Goal: Task Accomplishment & Management: Use online tool/utility

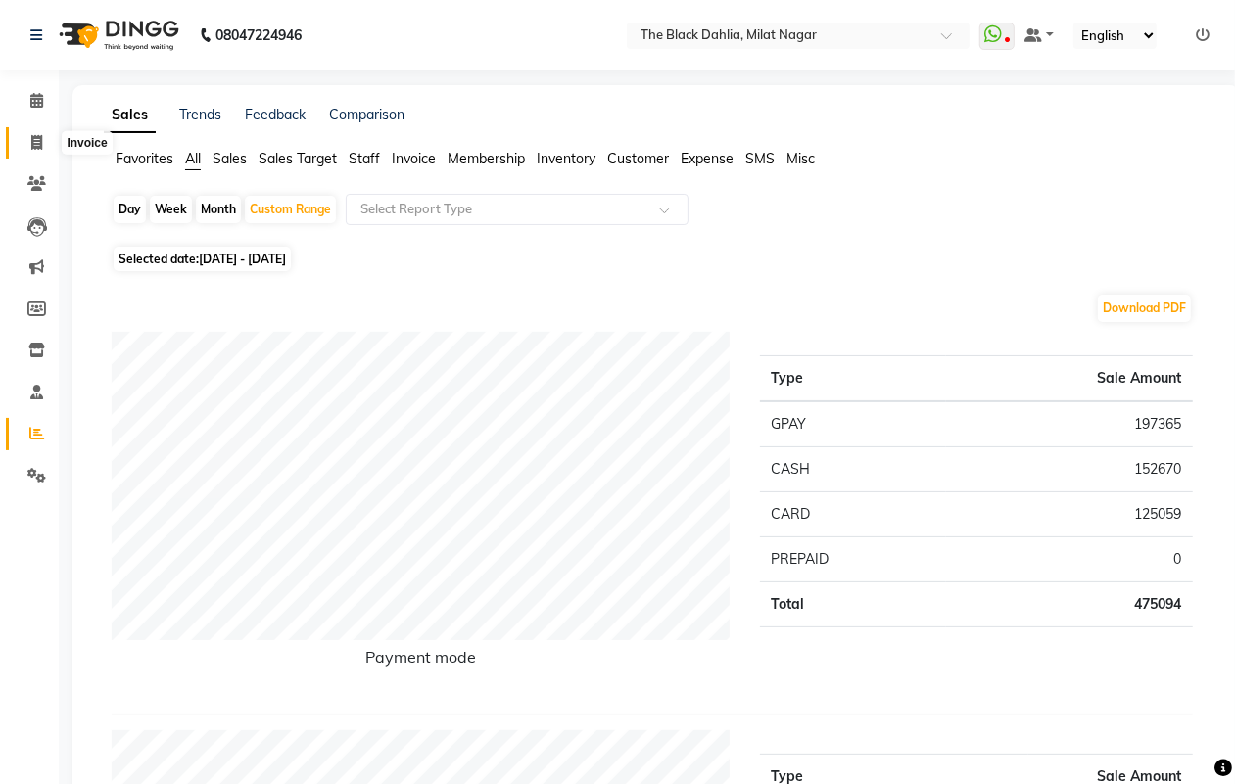
click at [31, 144] on icon at bounding box center [36, 142] width 11 height 15
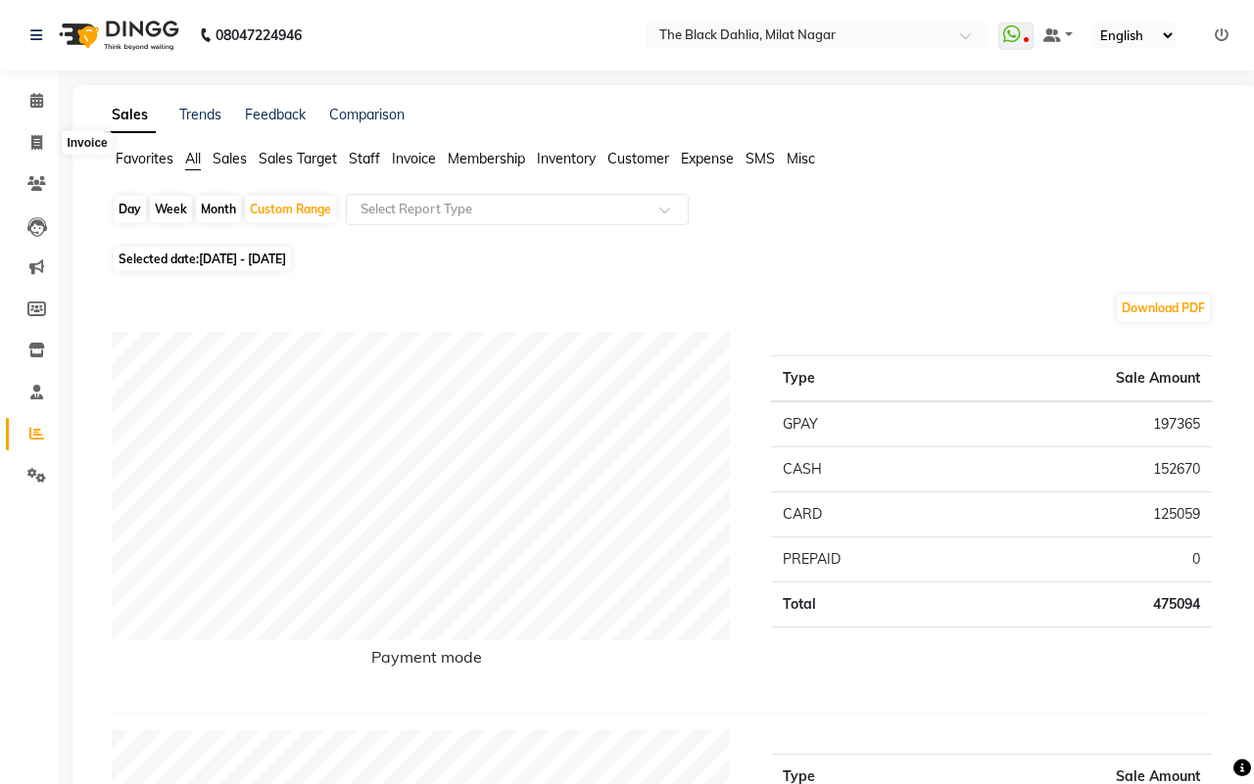
select select "4335"
select select "service"
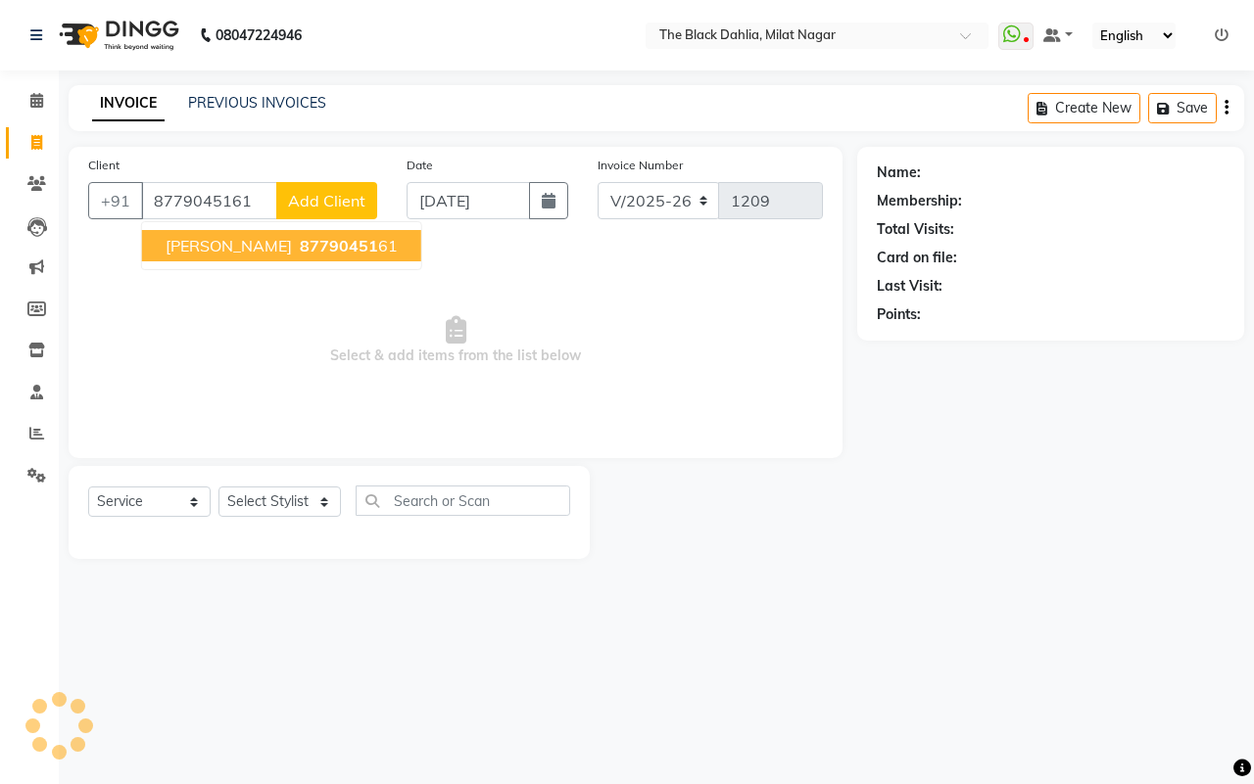
type input "8779045161"
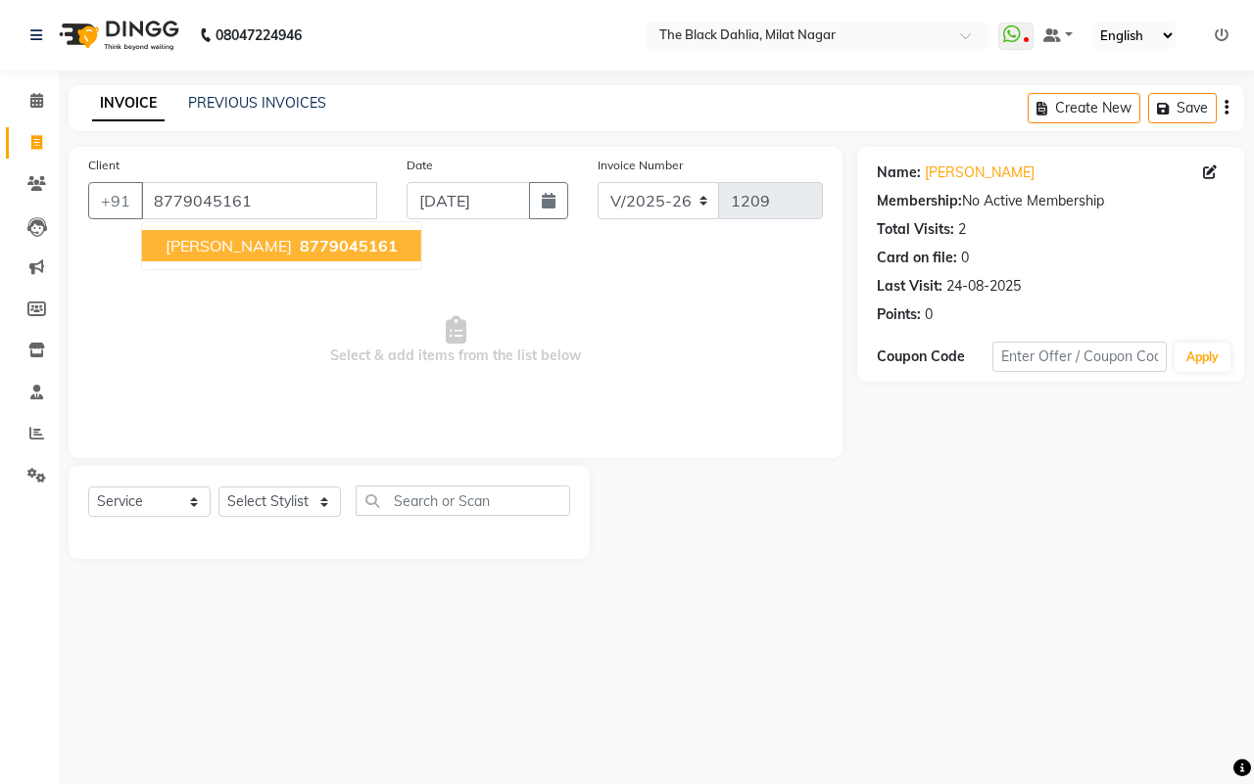
click at [300, 248] on span "8779045161" at bounding box center [349, 246] width 98 height 20
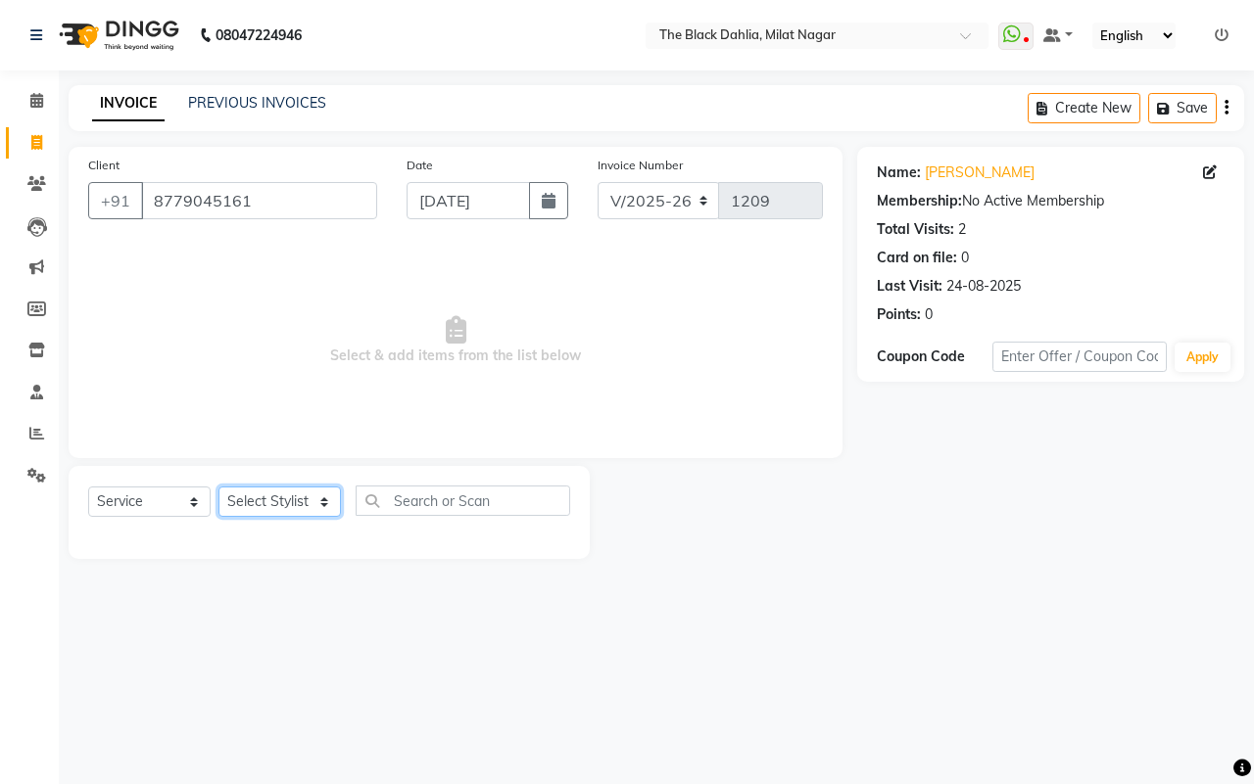
click at [282, 507] on select "Select Stylist [PERSON_NAME] [PERSON_NAME] [PERSON_NAME] Dr [PERSON_NAME],[PERS…" at bounding box center [279, 502] width 122 height 30
select select "23623"
click at [218, 487] on select "Select Stylist [PERSON_NAME] [PERSON_NAME] [PERSON_NAME] Dr [PERSON_NAME],[PERS…" at bounding box center [279, 502] width 122 height 30
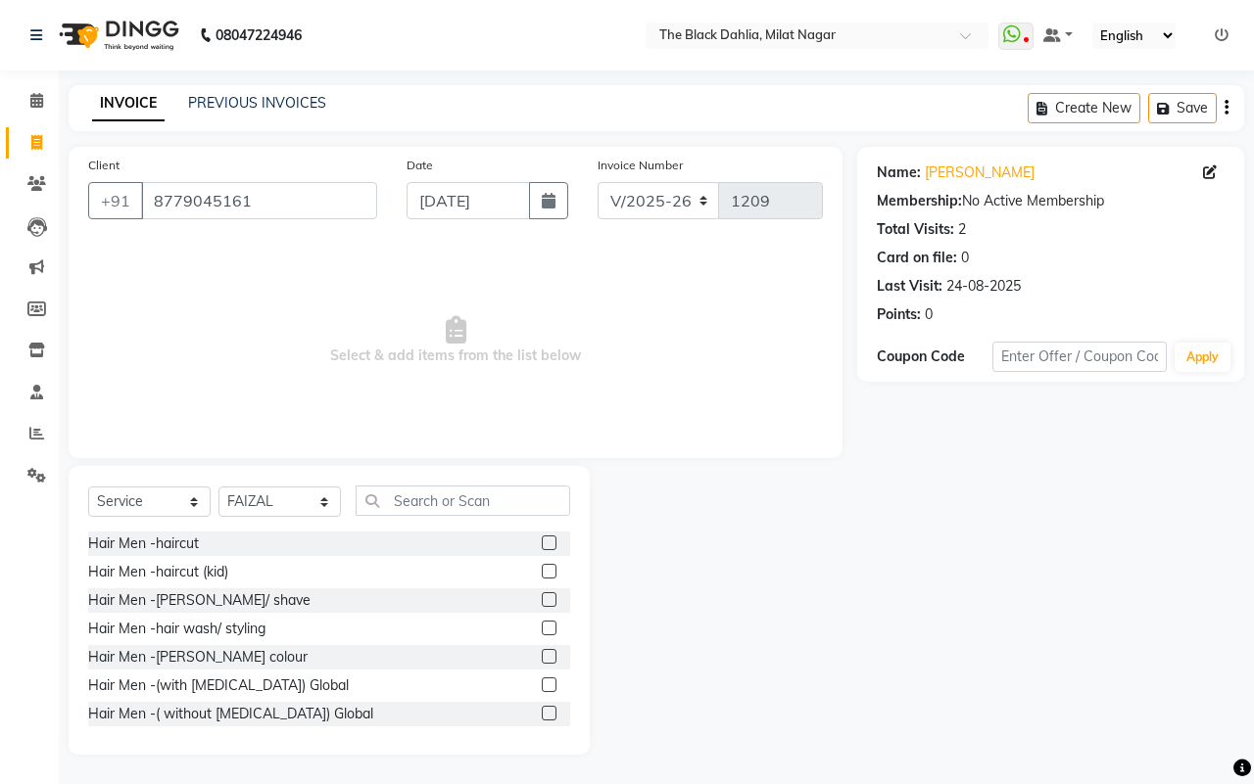
click at [542, 545] on label at bounding box center [549, 543] width 15 height 15
click at [542, 545] on input "checkbox" at bounding box center [548, 544] width 13 height 13
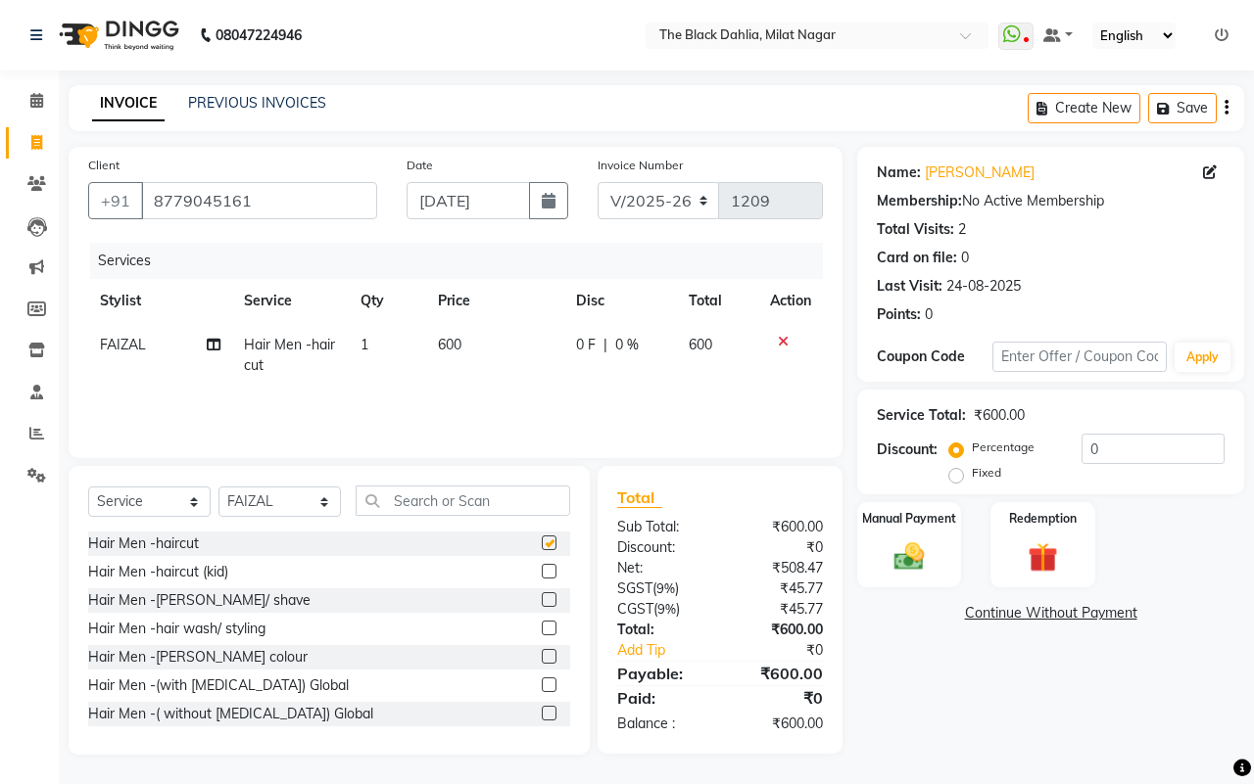
checkbox input "false"
click at [473, 506] on input "text" at bounding box center [463, 501] width 214 height 30
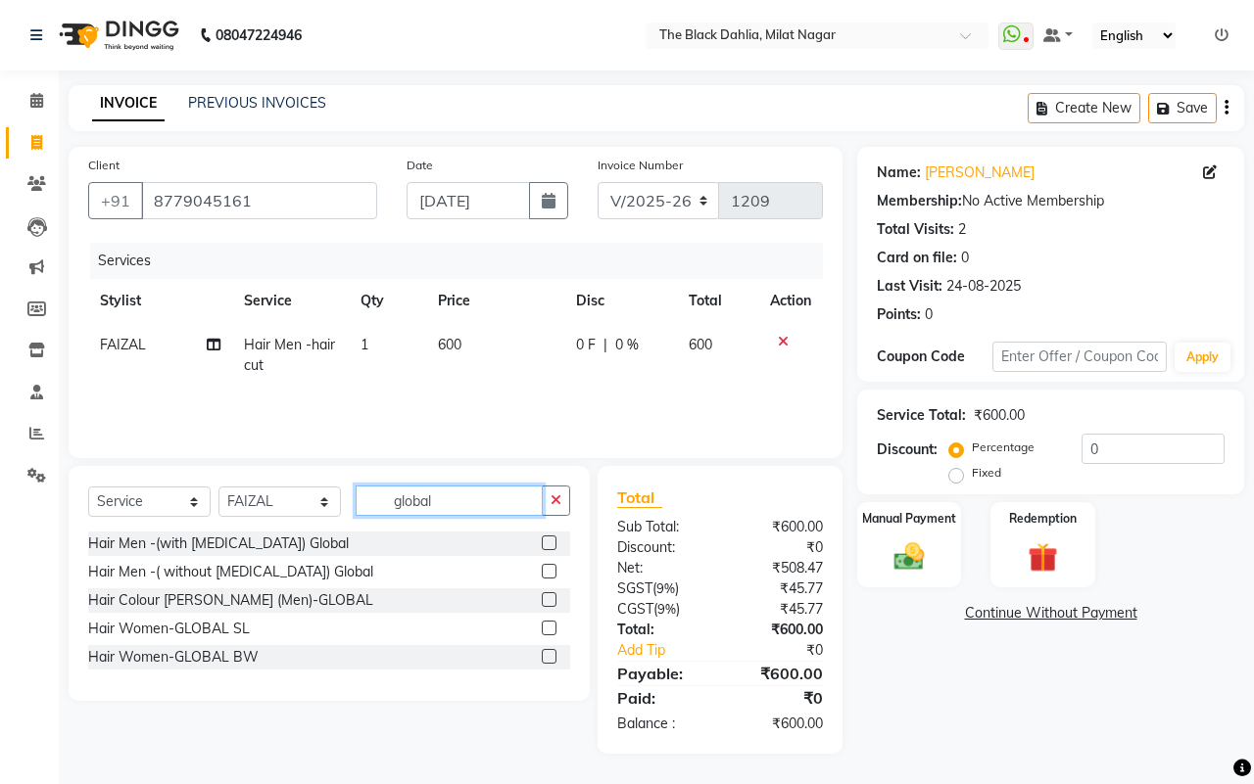
type input "global"
click at [550, 541] on label at bounding box center [549, 543] width 15 height 15
click at [550, 541] on input "checkbox" at bounding box center [548, 544] width 13 height 13
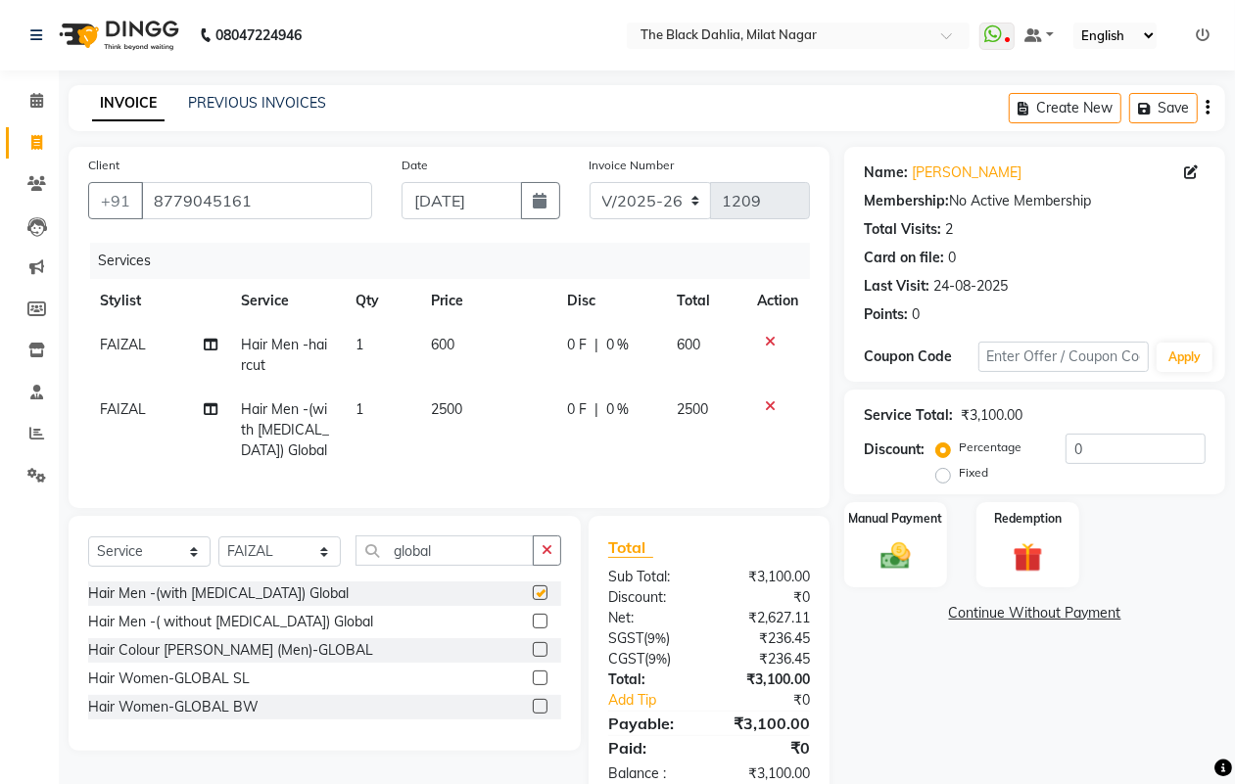
checkbox input "false"
click at [539, 629] on label at bounding box center [540, 621] width 15 height 15
click at [539, 629] on input "checkbox" at bounding box center [539, 622] width 13 height 13
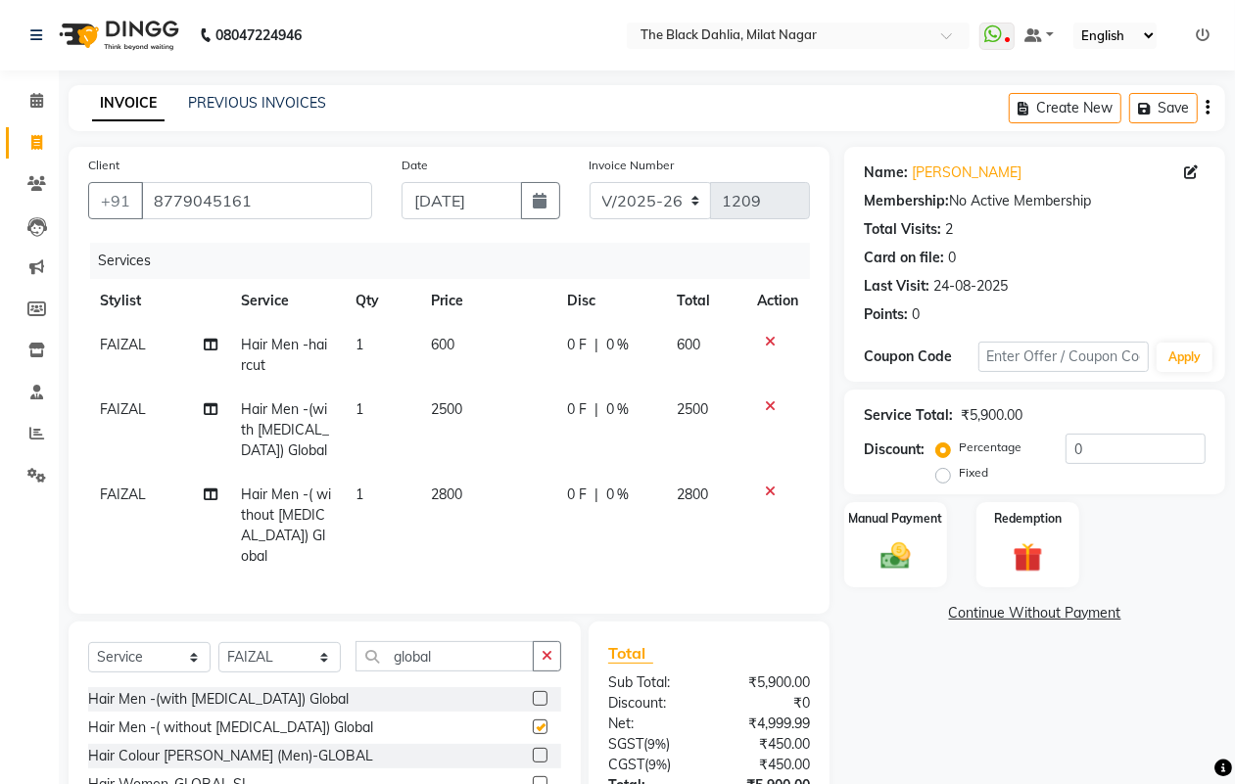
checkbox input "false"
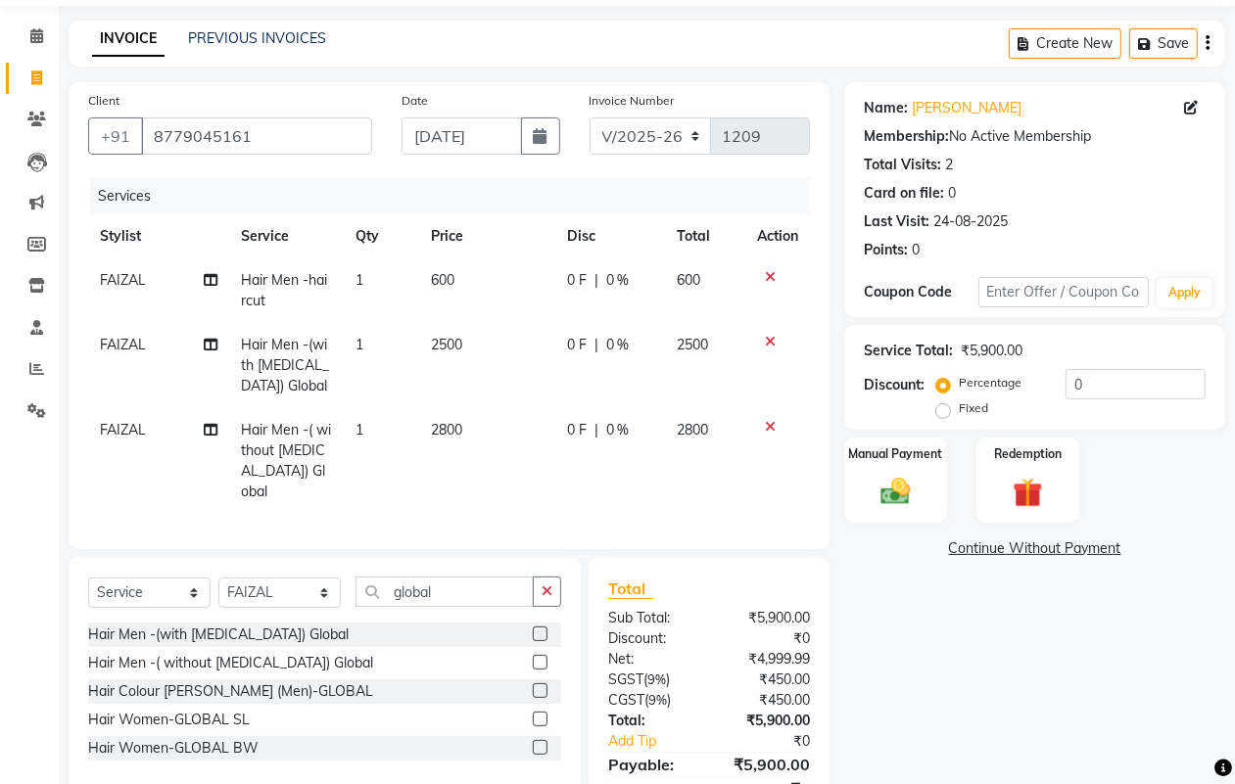
scroll to position [122, 0]
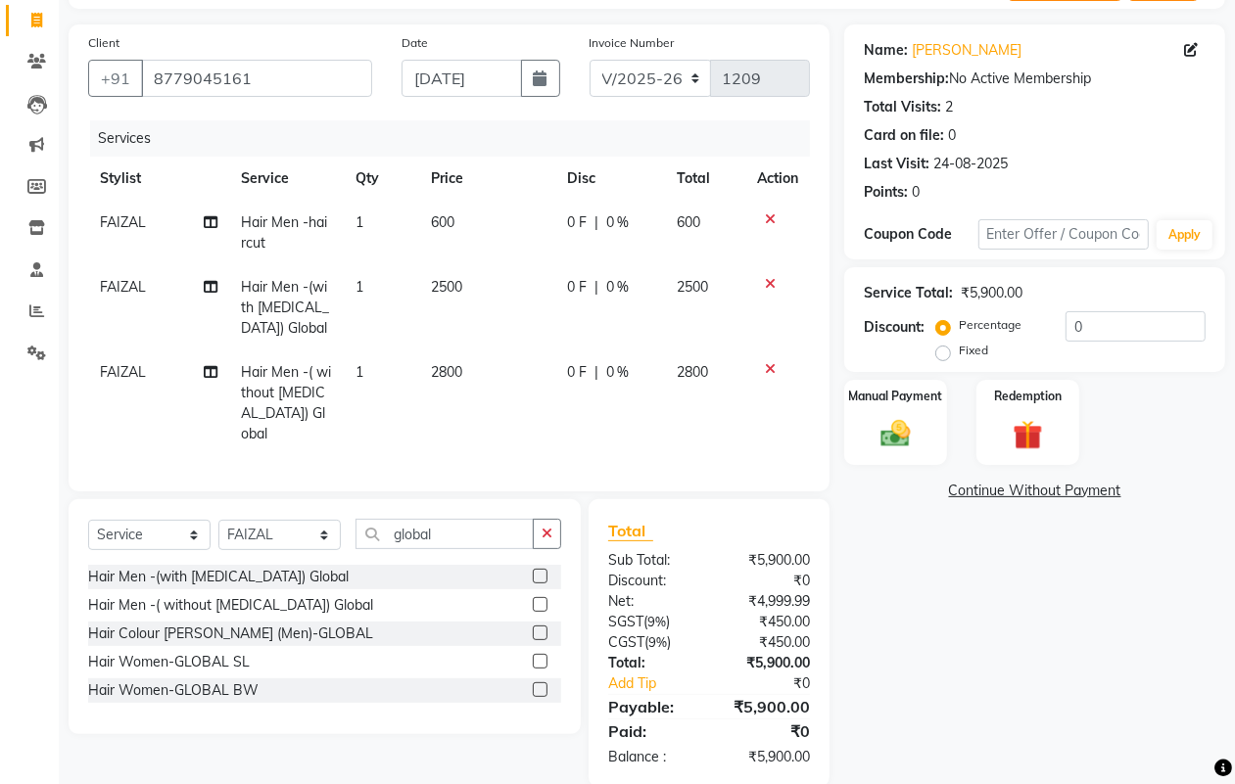
click at [536, 627] on label at bounding box center [540, 633] width 15 height 15
click at [536, 628] on input "checkbox" at bounding box center [539, 634] width 13 height 13
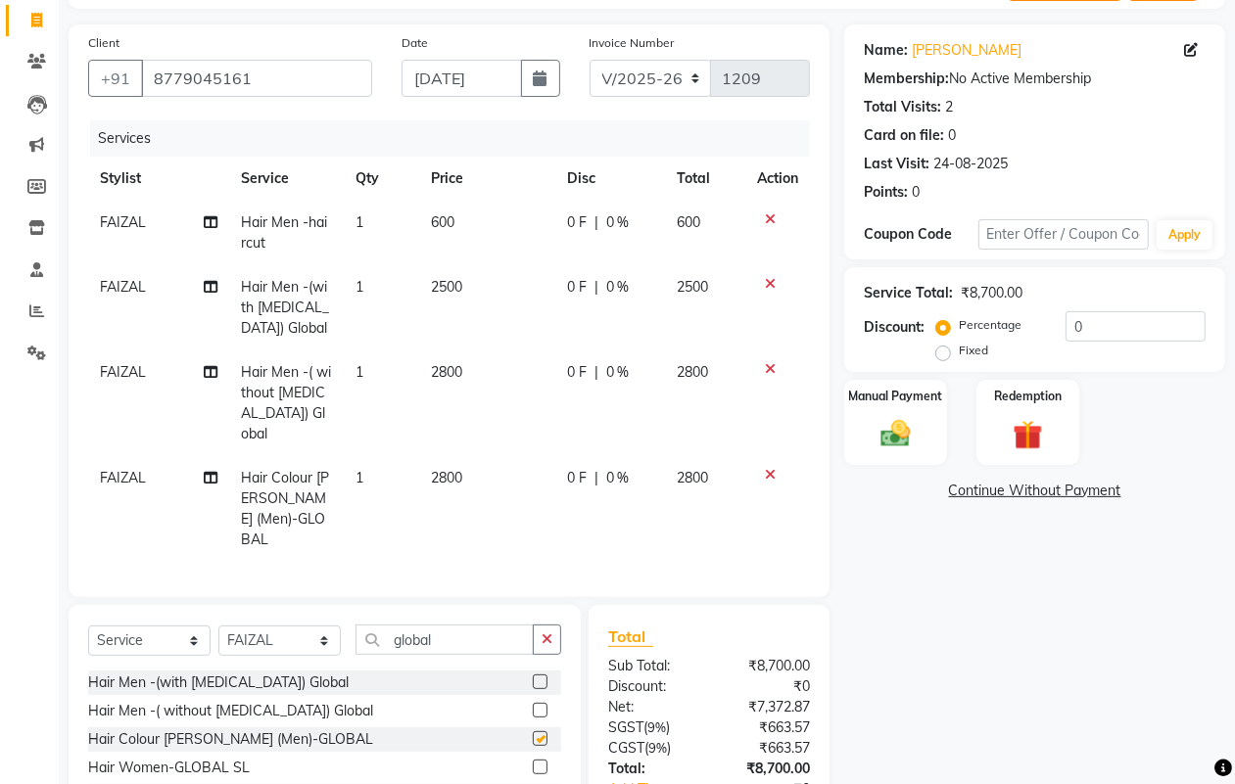
checkbox input "false"
click at [765, 468] on icon at bounding box center [770, 475] width 11 height 14
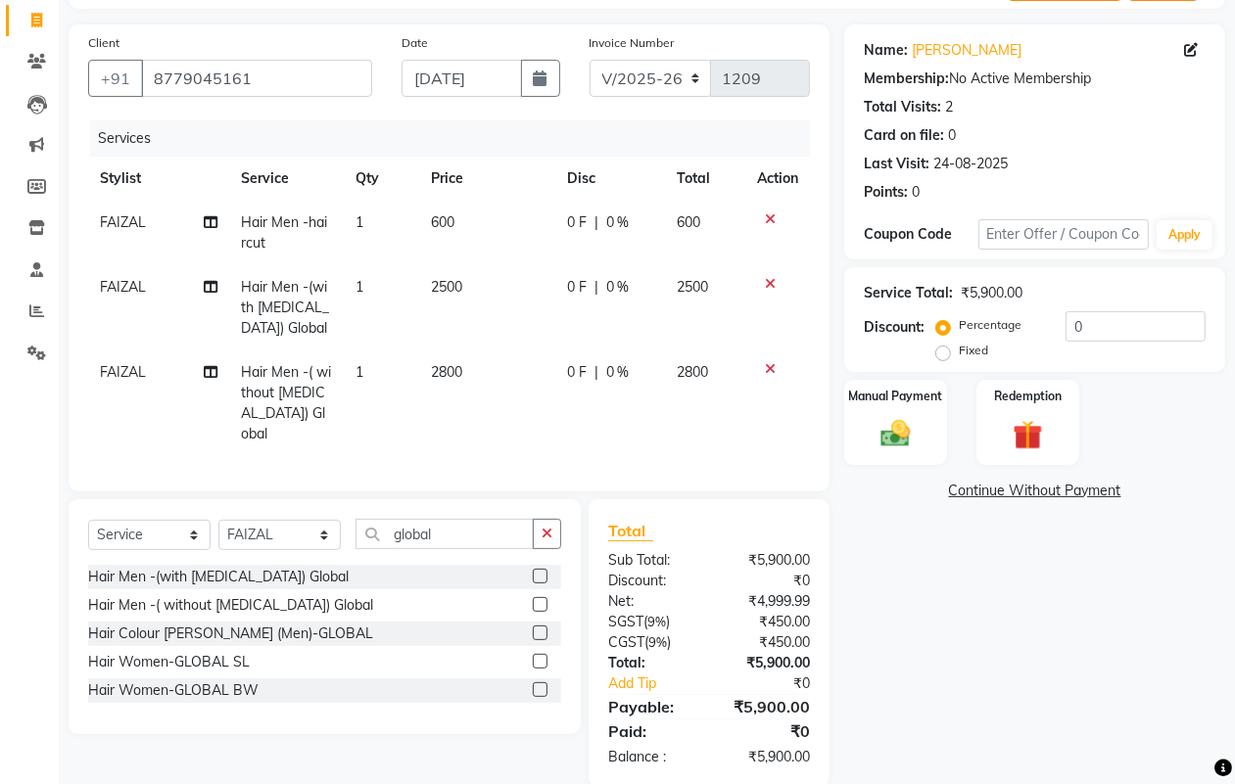
click at [767, 370] on icon at bounding box center [770, 369] width 11 height 14
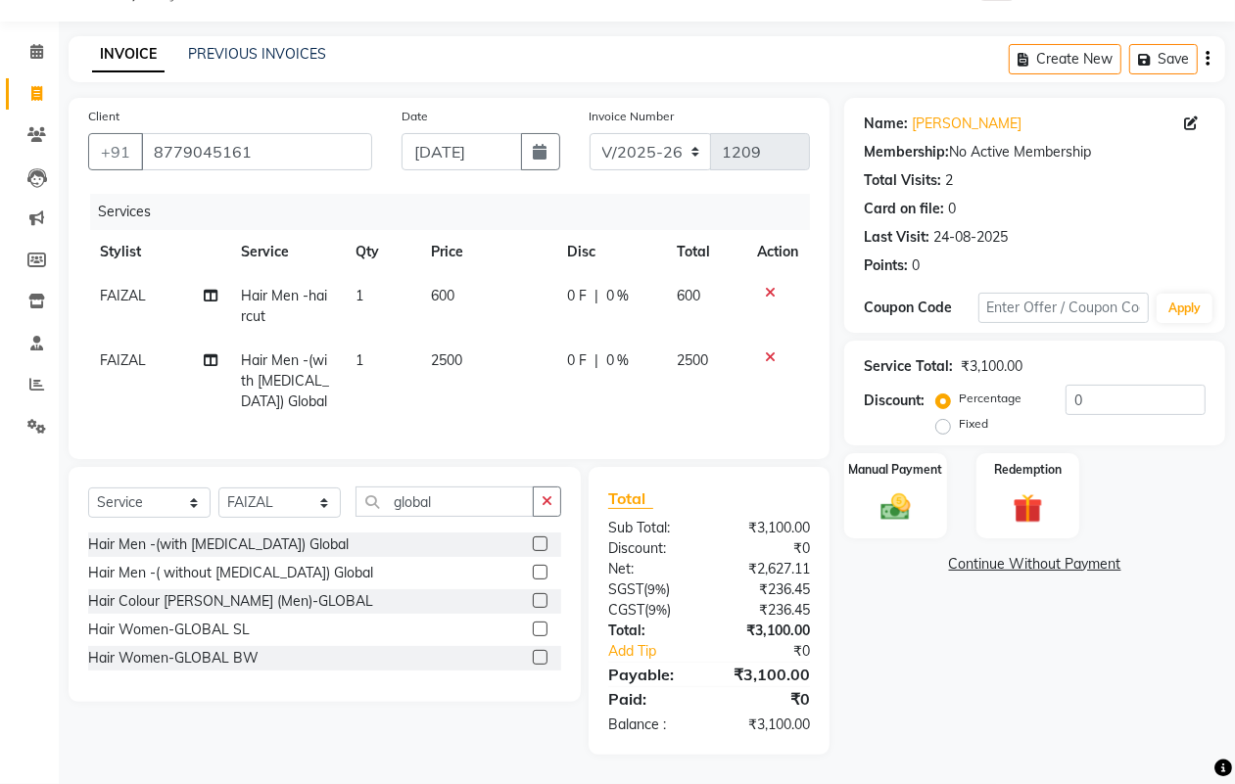
scroll to position [67, 0]
click at [473, 318] on td "600" at bounding box center [486, 306] width 135 height 65
select select "23623"
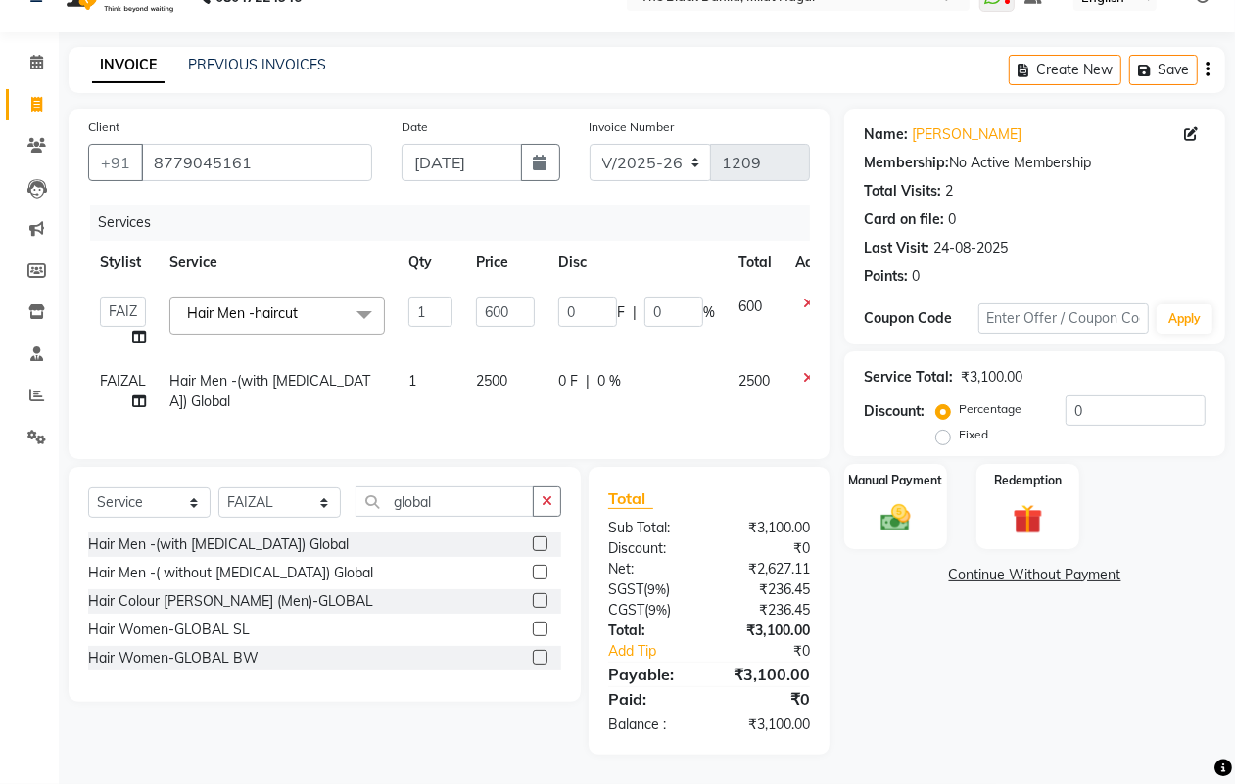
click at [511, 359] on td "2500" at bounding box center [505, 391] width 82 height 65
select select "23623"
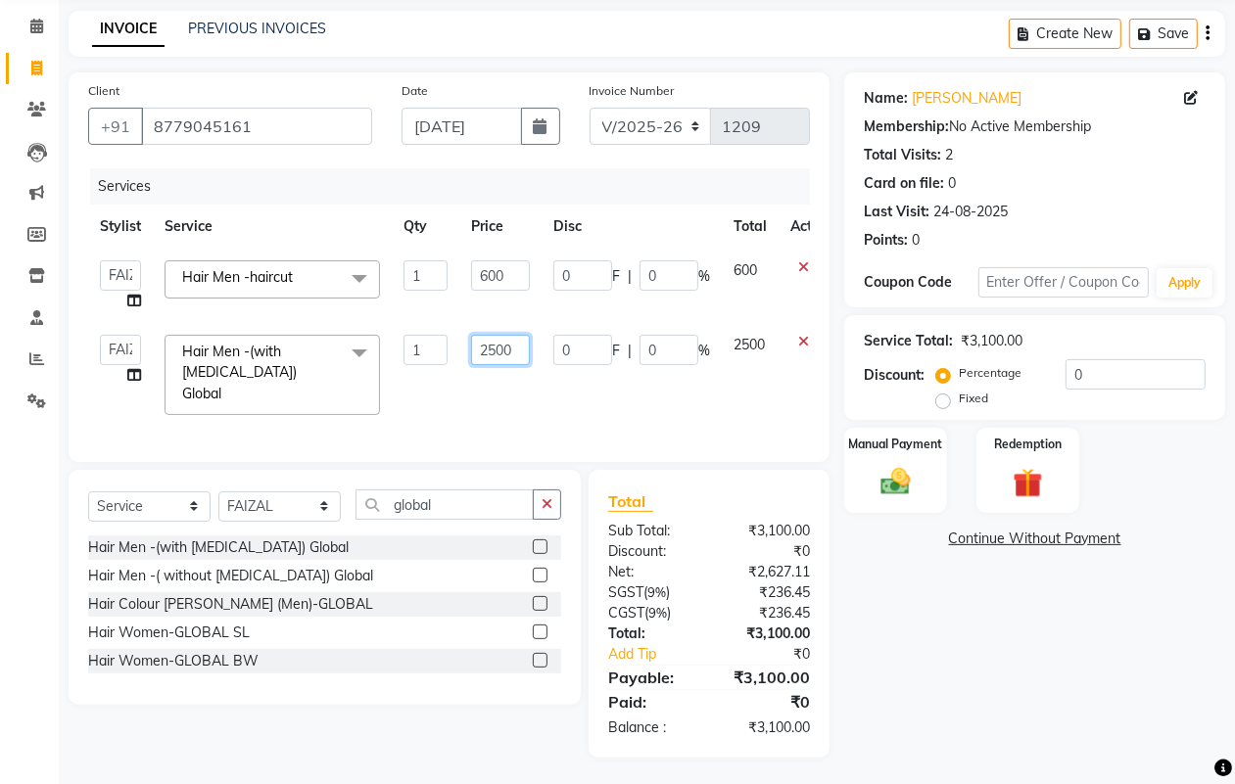
drag, startPoint x: 522, startPoint y: 354, endPoint x: 436, endPoint y: 353, distance: 86.2
click at [436, 353] on tr "[PERSON_NAME] [PERSON_NAME] [PERSON_NAME] Dr [PERSON_NAME] Dr,[PERSON_NAME] [PE…" at bounding box center [465, 375] width 755 height 104
type input "1600"
click at [486, 395] on td "1600" at bounding box center [500, 375] width 82 height 104
select select "23623"
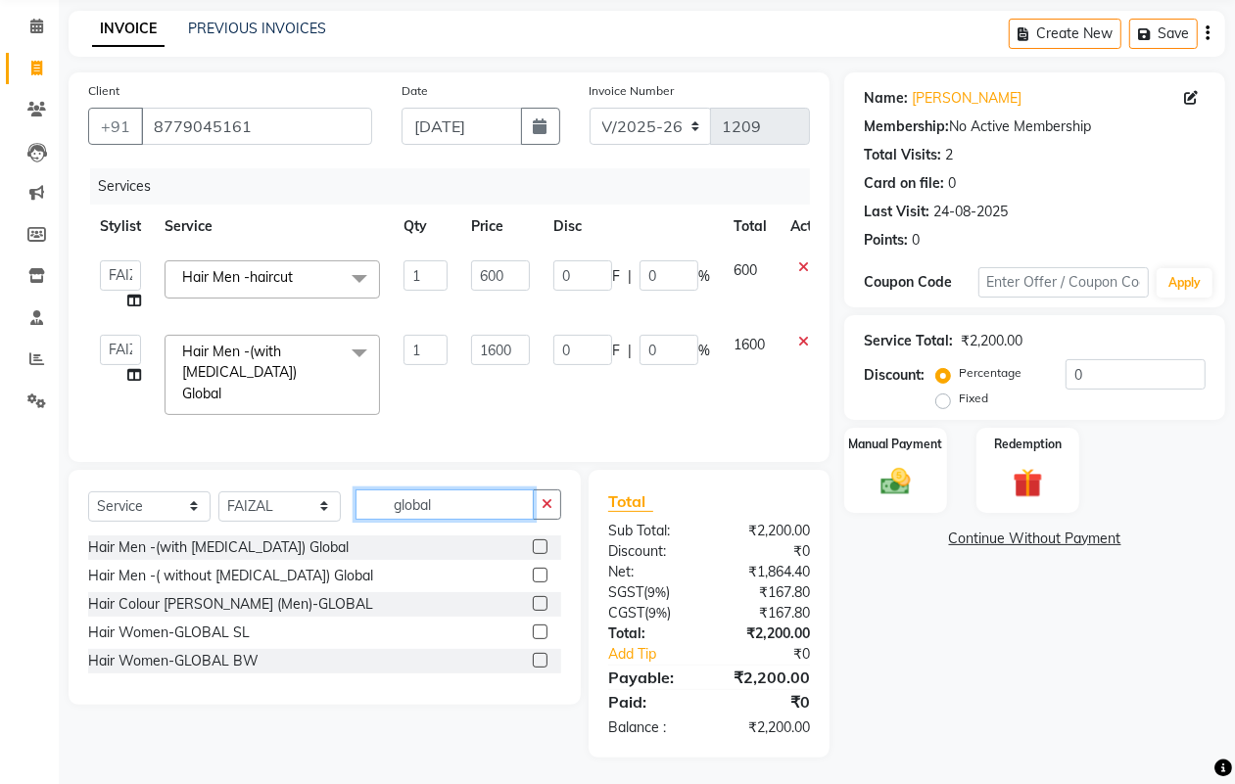
drag, startPoint x: 451, startPoint y: 500, endPoint x: 395, endPoint y: 499, distance: 55.8
click at [395, 499] on input "global" at bounding box center [445, 505] width 178 height 30
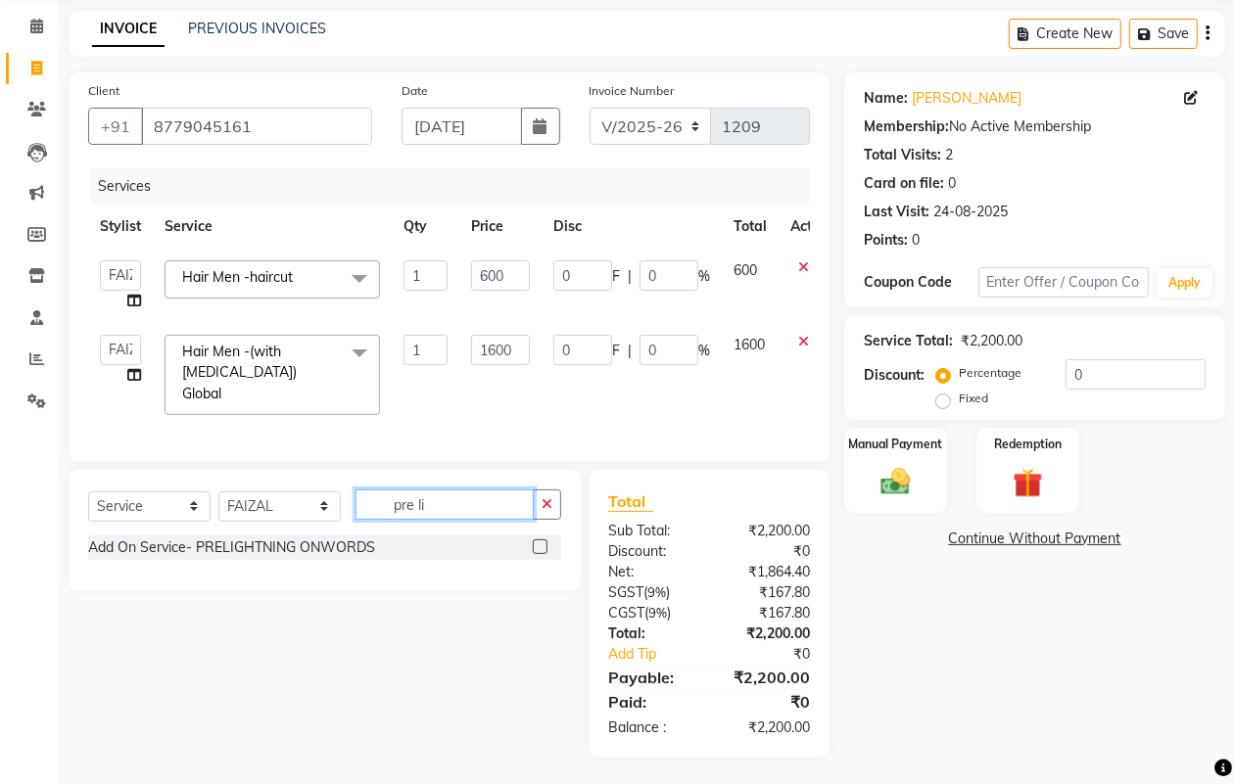
type input "pre li"
click at [533, 545] on label at bounding box center [540, 547] width 15 height 15
click at [533, 545] on input "checkbox" at bounding box center [539, 548] width 13 height 13
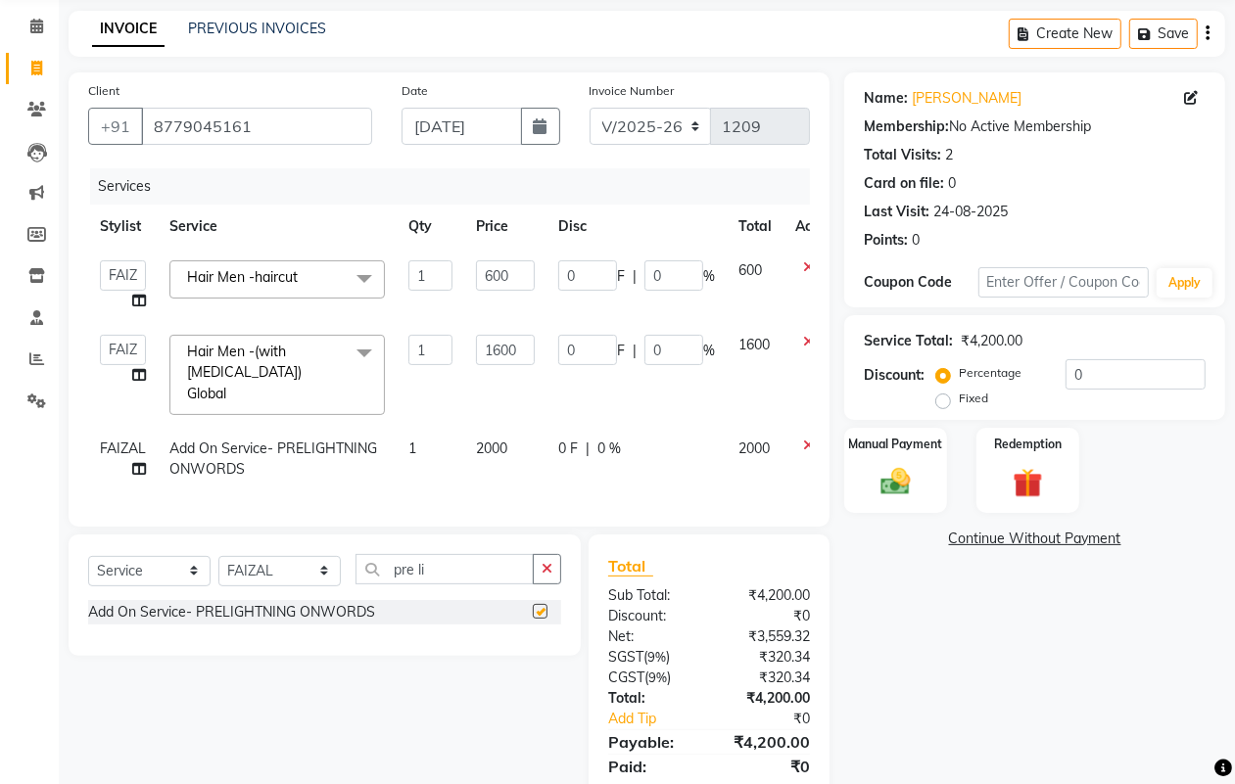
checkbox input "false"
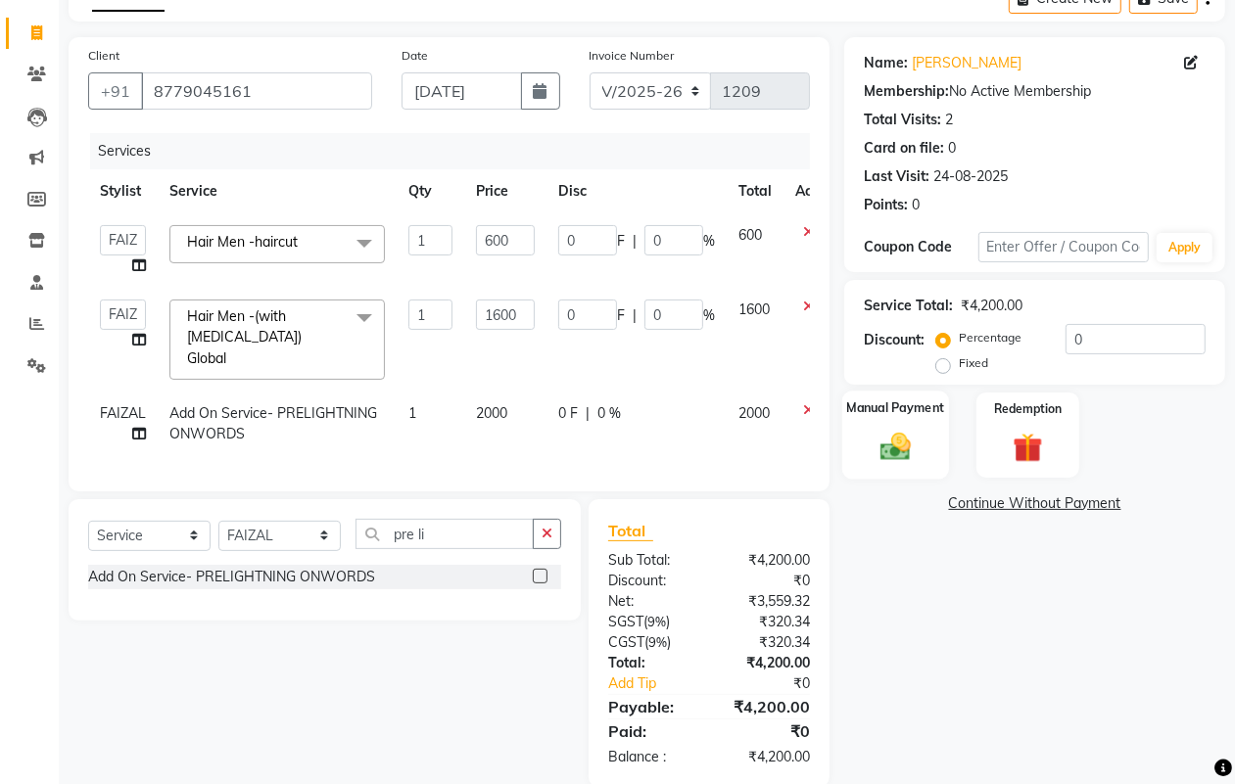
scroll to position [139, 0]
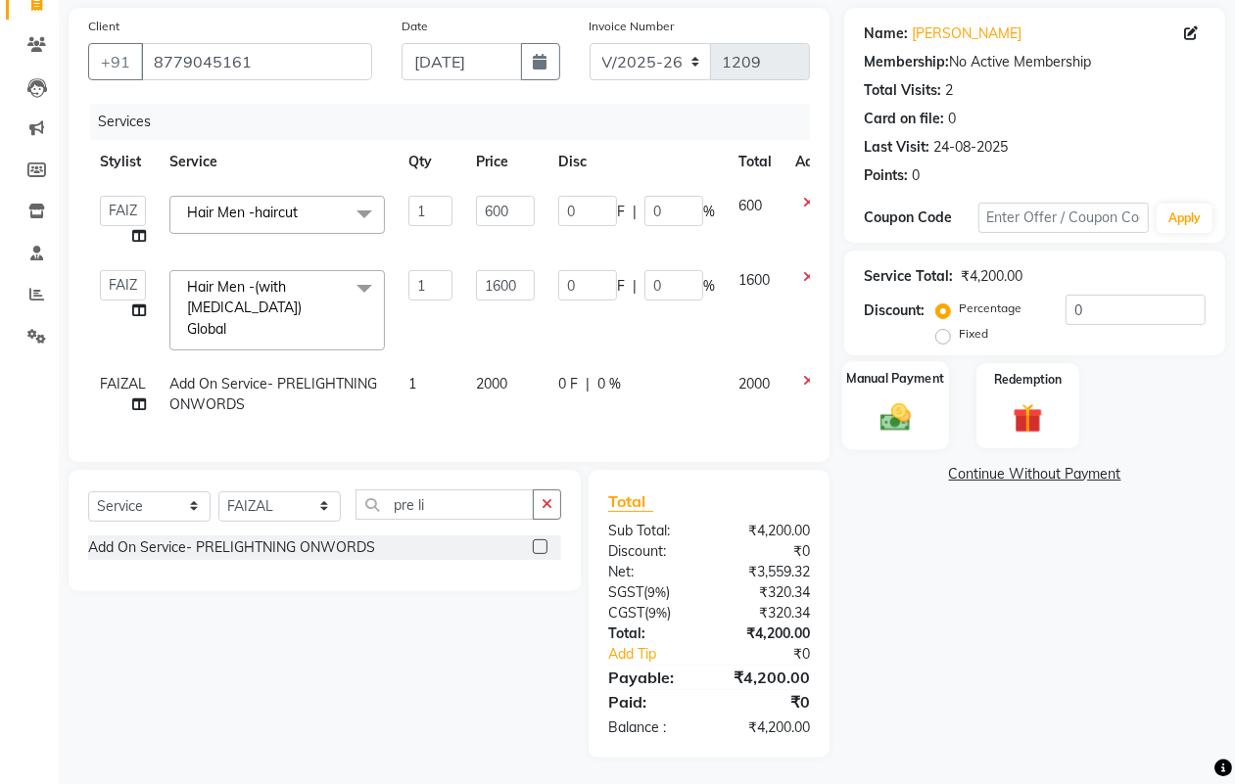
click at [903, 426] on img at bounding box center [895, 417] width 49 height 35
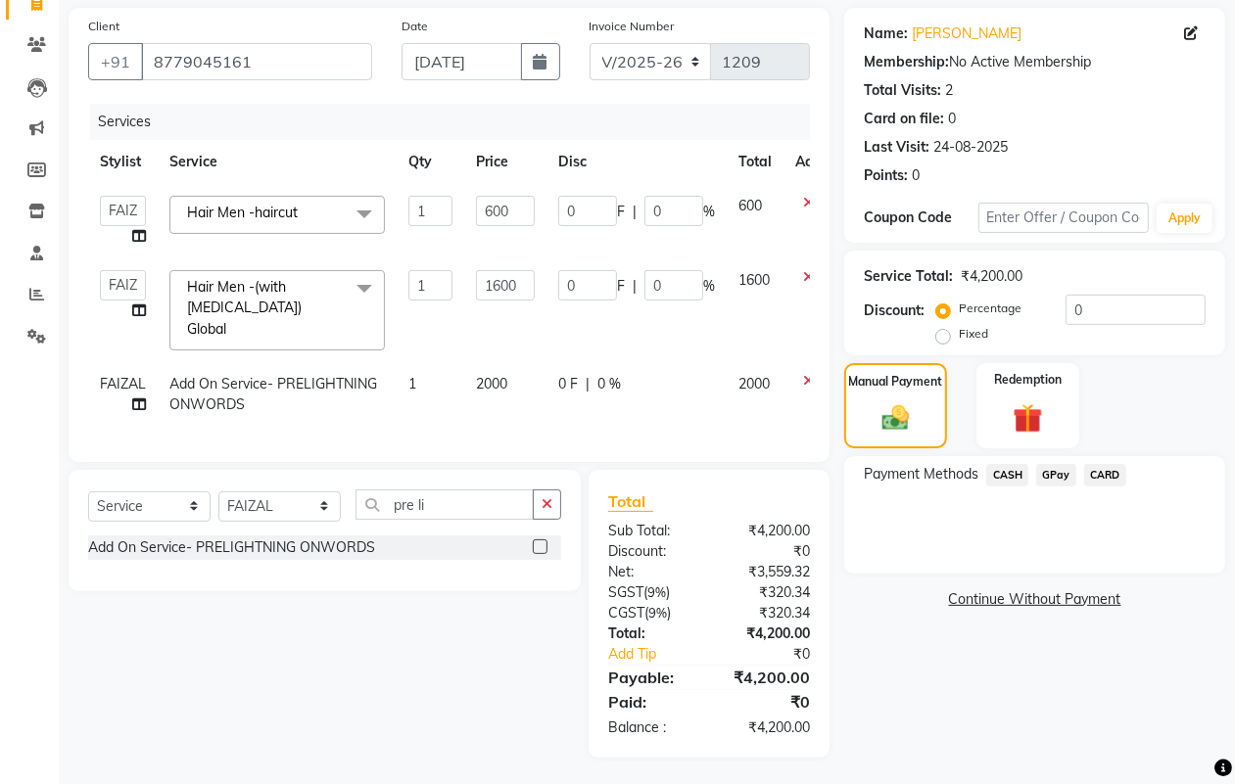
click at [1021, 470] on span "CASH" at bounding box center [1007, 475] width 42 height 23
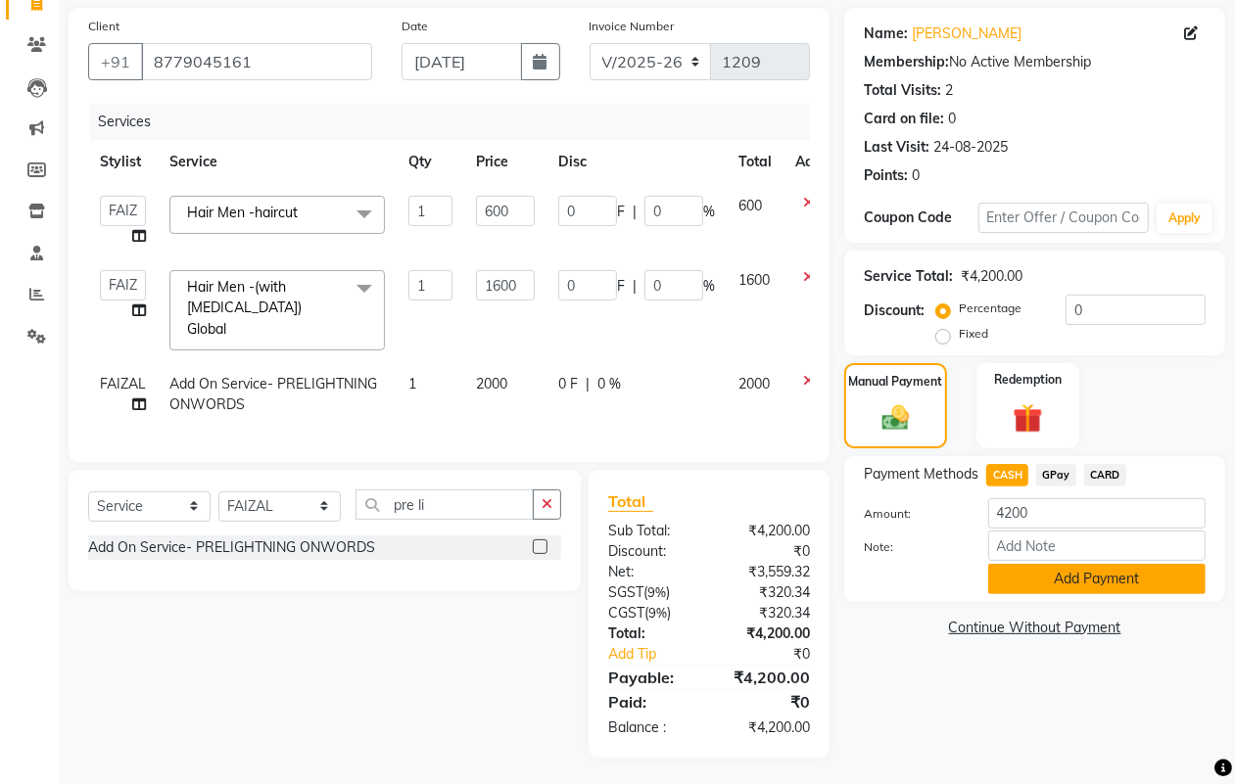
click at [1156, 578] on button "Add Payment" at bounding box center [1096, 579] width 217 height 30
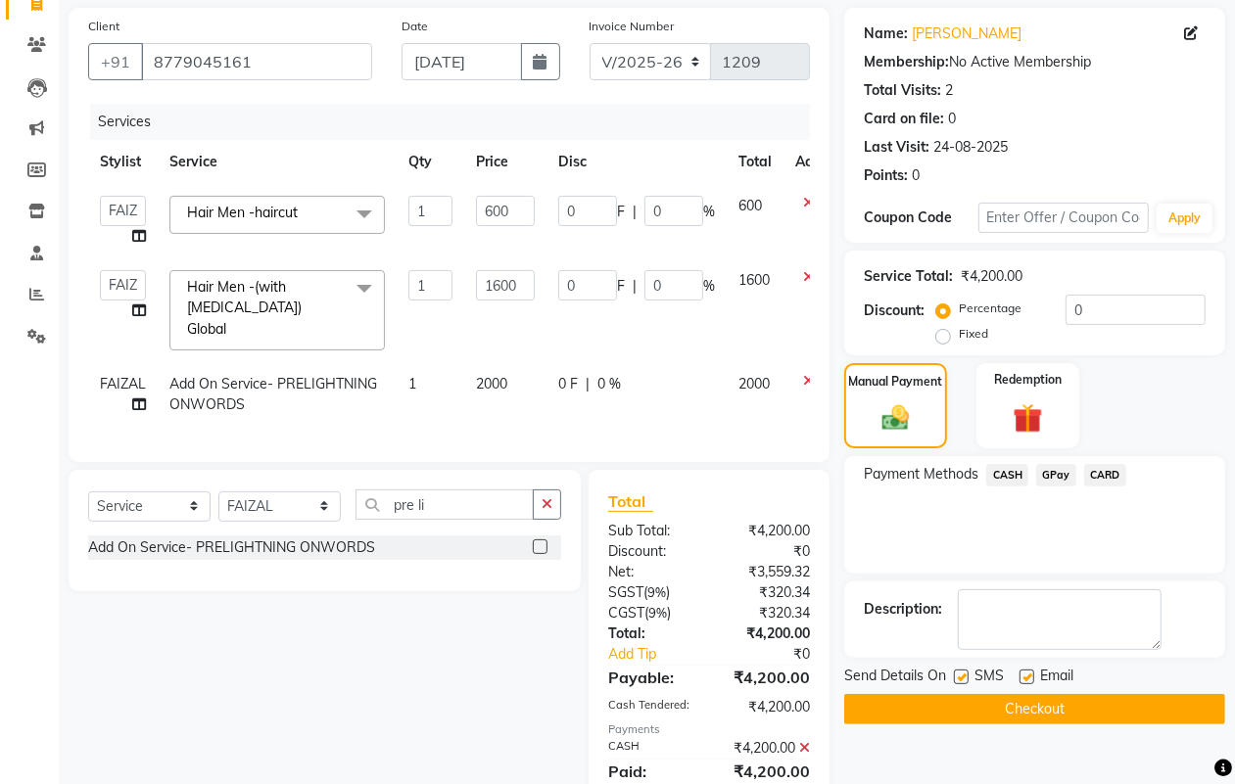
scroll to position [209, 0]
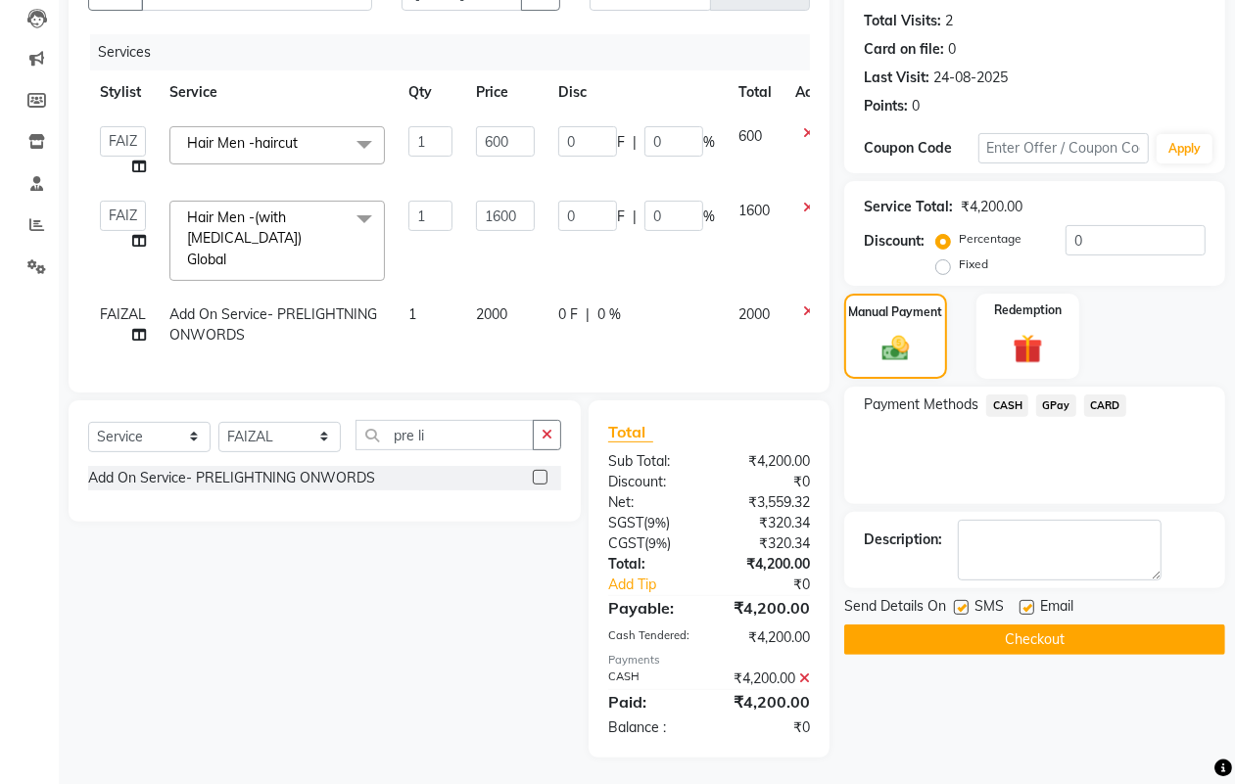
click at [1128, 641] on button "Checkout" at bounding box center [1034, 640] width 381 height 30
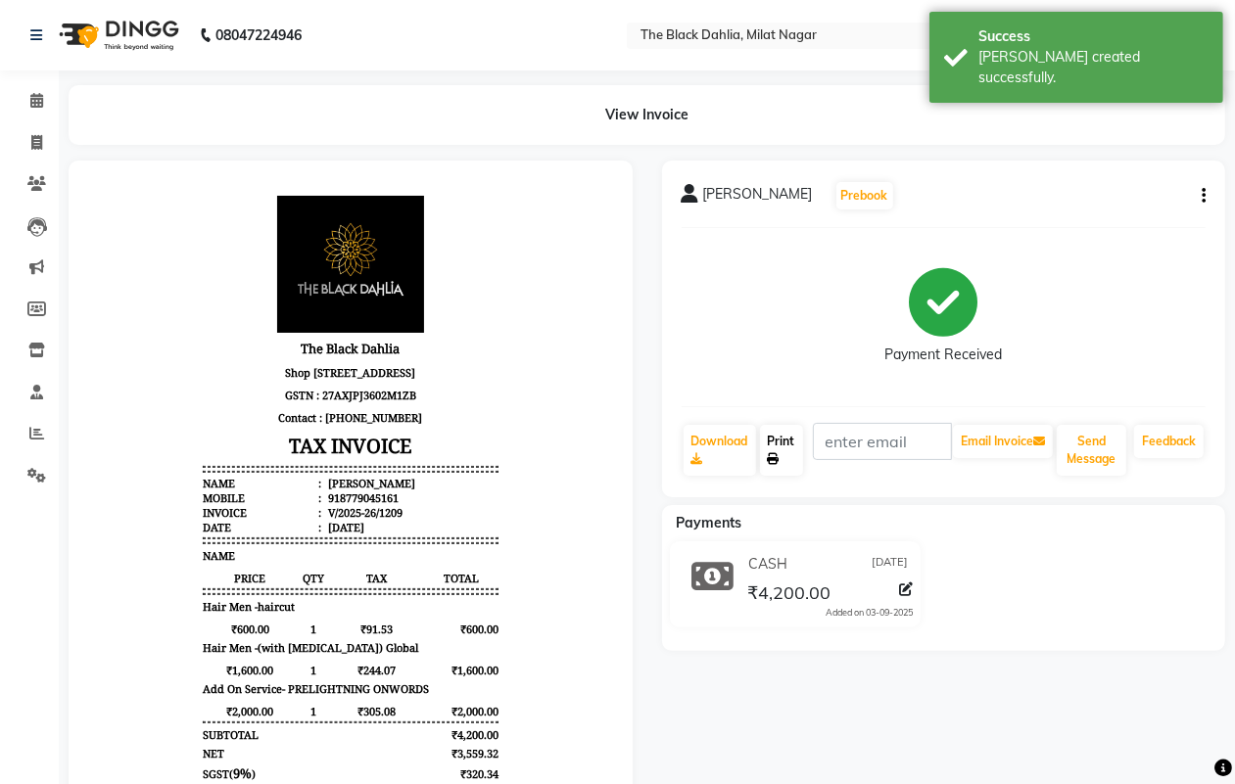
click at [784, 461] on link "Print" at bounding box center [781, 450] width 43 height 51
